Goal: Complete application form

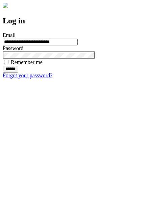
type input "**********"
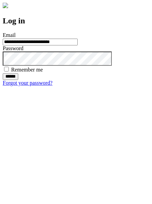
click at [18, 80] on input "******" at bounding box center [11, 76] width 16 height 7
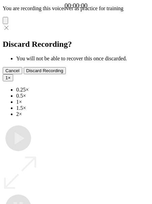
type input "**********"
